Goal: Task Accomplishment & Management: Manage account settings

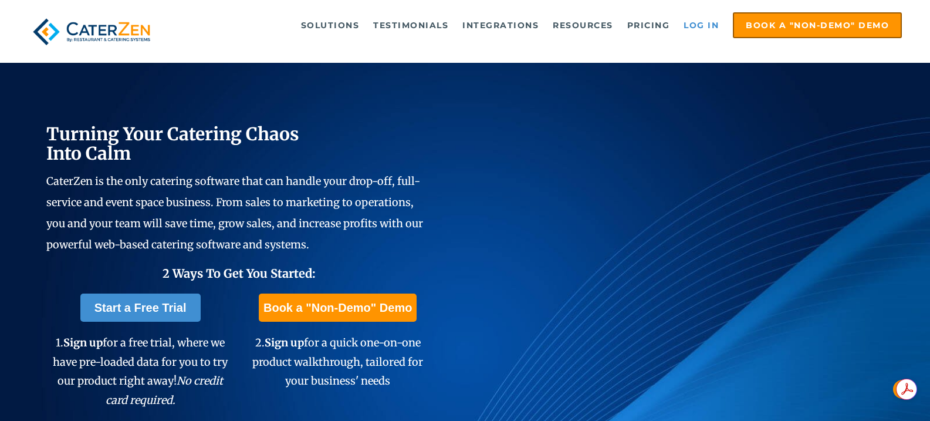
click at [702, 25] on link "Log in" at bounding box center [701, 24] width 47 height 23
click at [703, 29] on link "Log in" at bounding box center [701, 24] width 47 height 23
click at [695, 26] on link "Log in" at bounding box center [701, 24] width 47 height 23
click at [700, 25] on link "Log in" at bounding box center [701, 24] width 47 height 23
click at [711, 28] on link "Log in" at bounding box center [701, 24] width 47 height 23
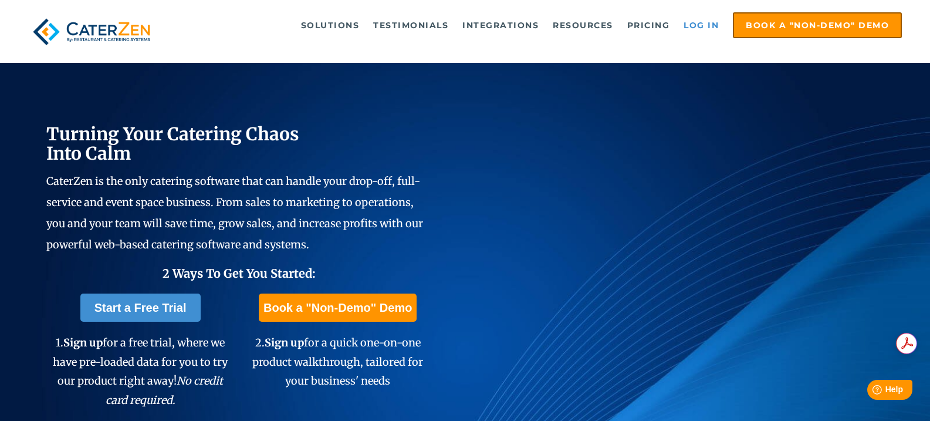
click at [700, 27] on link "Log in" at bounding box center [701, 24] width 47 height 23
click at [695, 24] on link "Log in" at bounding box center [701, 24] width 47 height 23
